Goal: Task Accomplishment & Management: Use online tool/utility

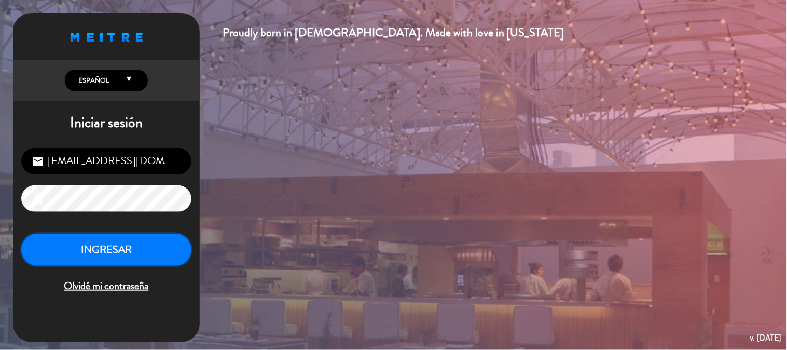
click at [100, 246] on button "INGRESAR" at bounding box center [106, 250] width 170 height 33
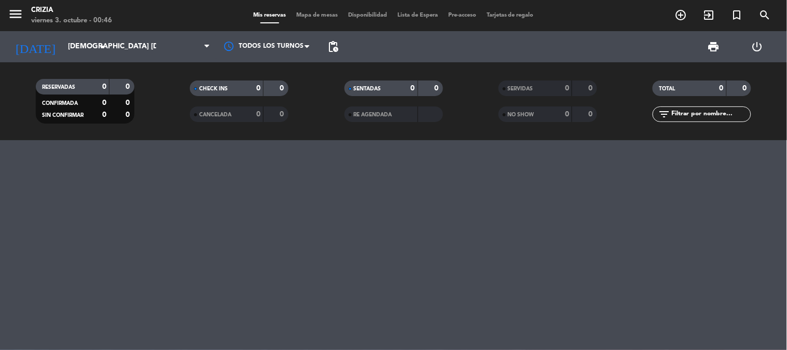
click at [510, 15] on span "Tarjetas de regalo" at bounding box center [511, 15] width 58 height 6
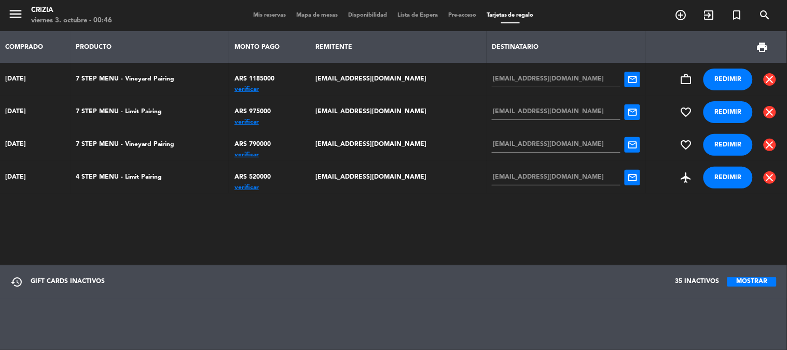
click at [263, 89] on div "verificar" at bounding box center [270, 89] width 70 height 0
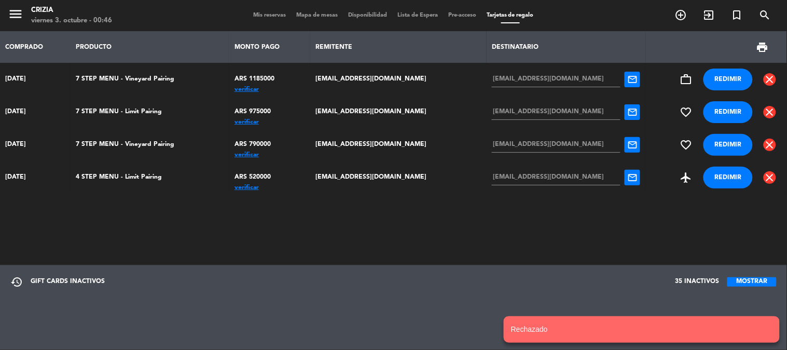
click at [256, 122] on div "verificar" at bounding box center [270, 122] width 70 height 0
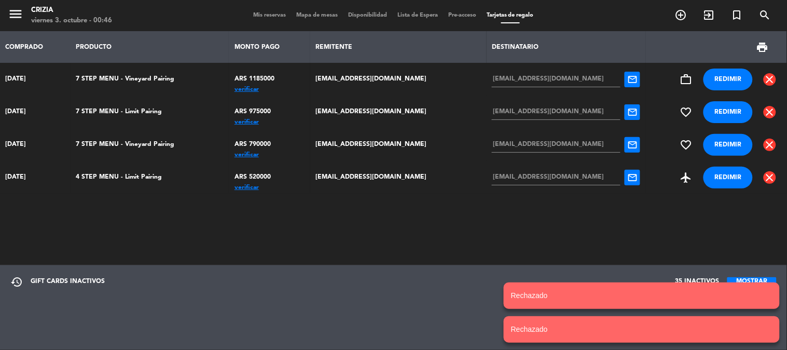
click at [260, 155] on div "verificar" at bounding box center [270, 155] width 70 height 0
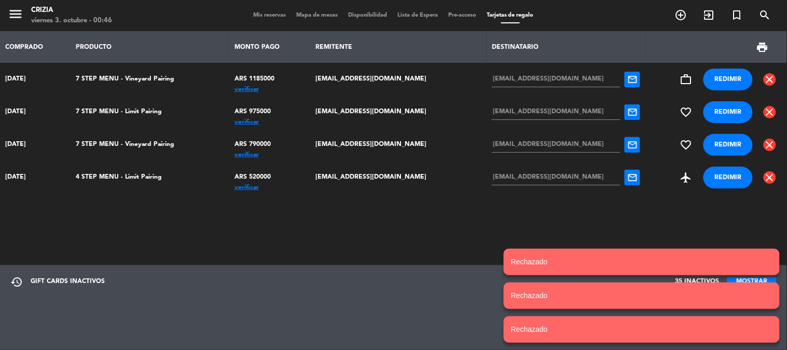
click at [263, 187] on div "verificar" at bounding box center [270, 187] width 70 height 0
